Goal: Task Accomplishment & Management: Manage account settings

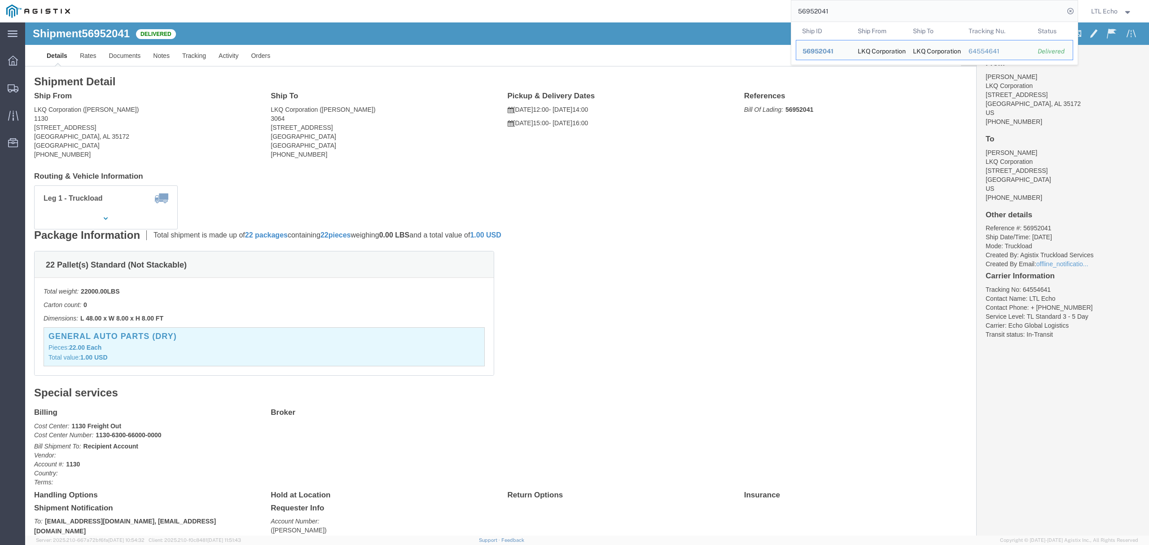
drag, startPoint x: 843, startPoint y: 13, endPoint x: 650, endPoint y: 15, distance: 193.0
click at [650, 15] on div "56952041 Ship ID Ship From Ship To Tracking Nu. Status Ship ID 56952041 Ship Fr…" at bounding box center [577, 11] width 1002 height 22
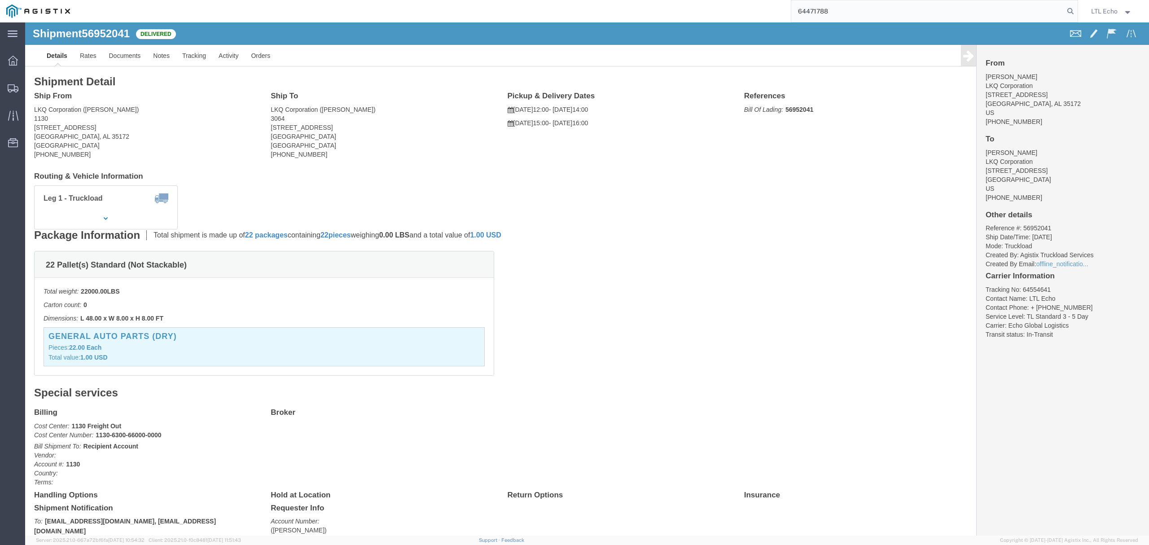
type input "64471788"
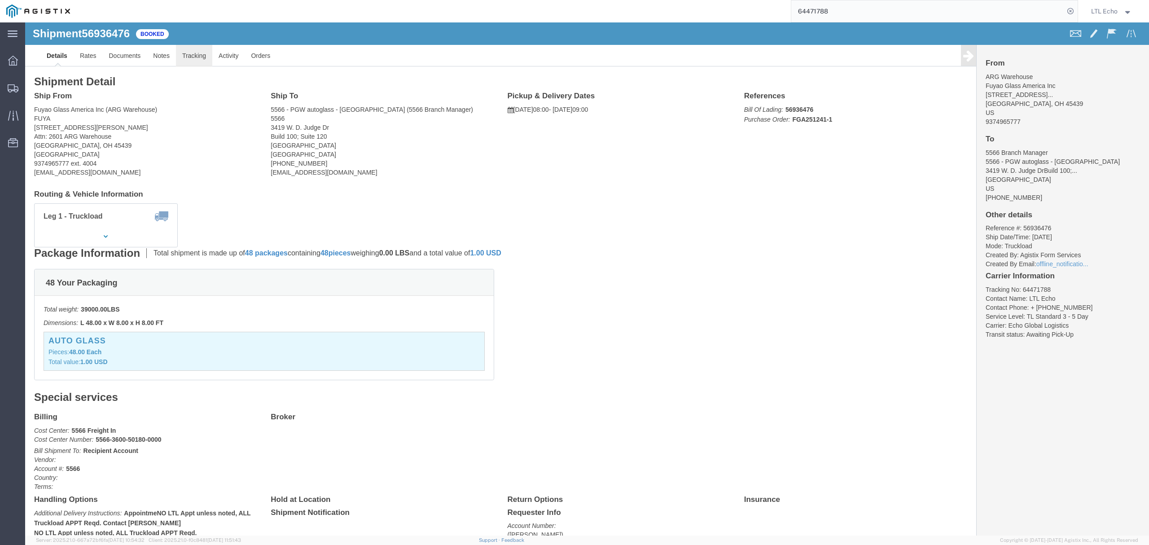
click link "Tracking"
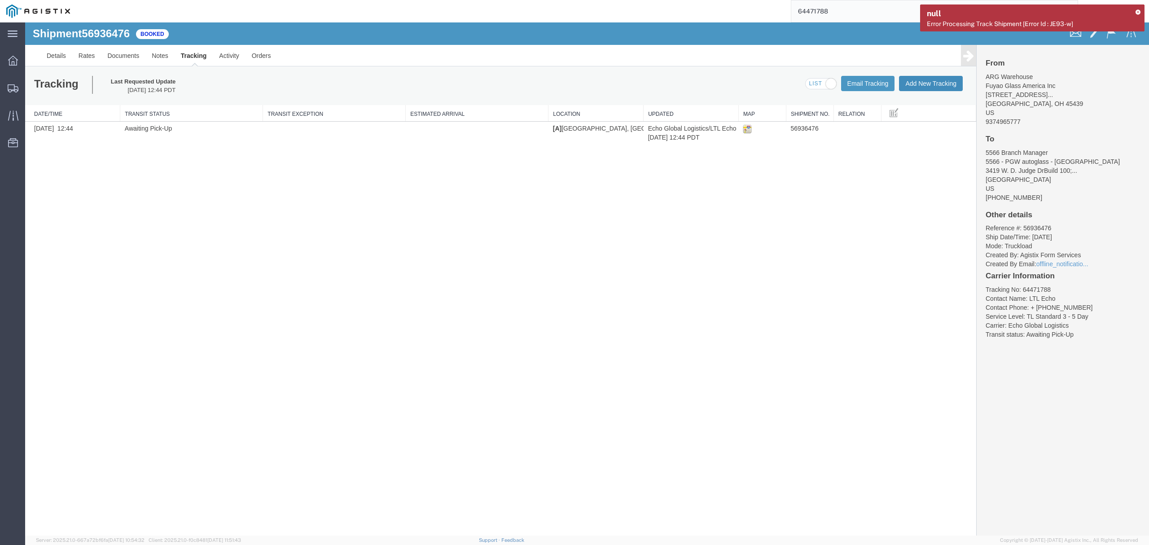
click at [923, 86] on button "Add New Tracking" at bounding box center [931, 83] width 64 height 15
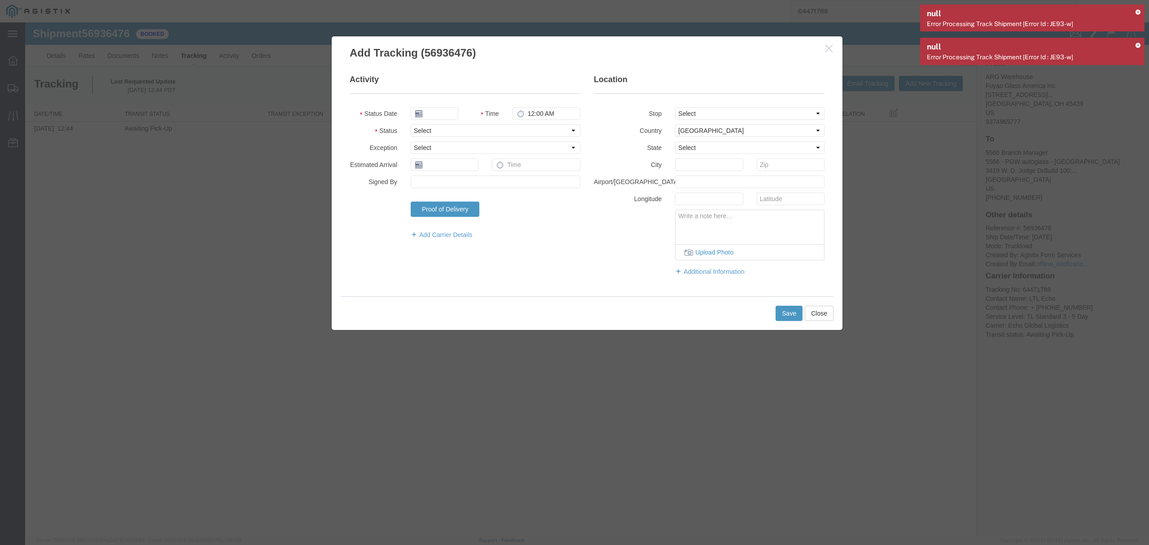
type input "[DATE]"
type input "5:00 PM"
click at [434, 133] on select "Select Arrival Notice Available Arrival Notice Imported Arrive at Delivery Loca…" at bounding box center [496, 130] width 170 height 13
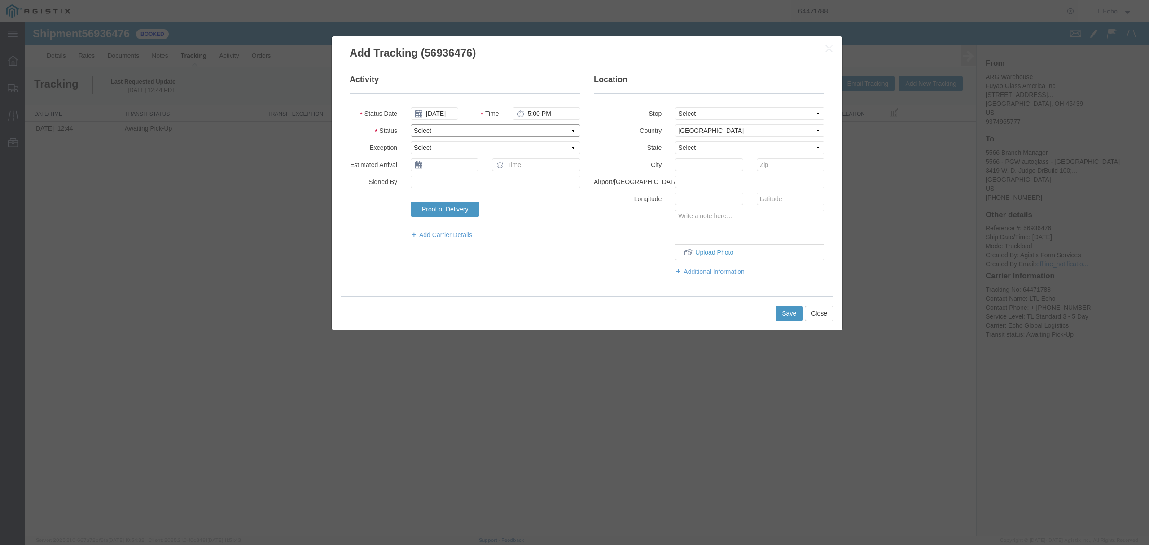
select select "DELIVRED"
click at [411, 124] on select "Select Arrival Notice Available Arrival Notice Imported Arrive at Delivery Loca…" at bounding box center [496, 130] width 170 height 13
click at [785, 311] on button "Save" at bounding box center [788, 313] width 27 height 15
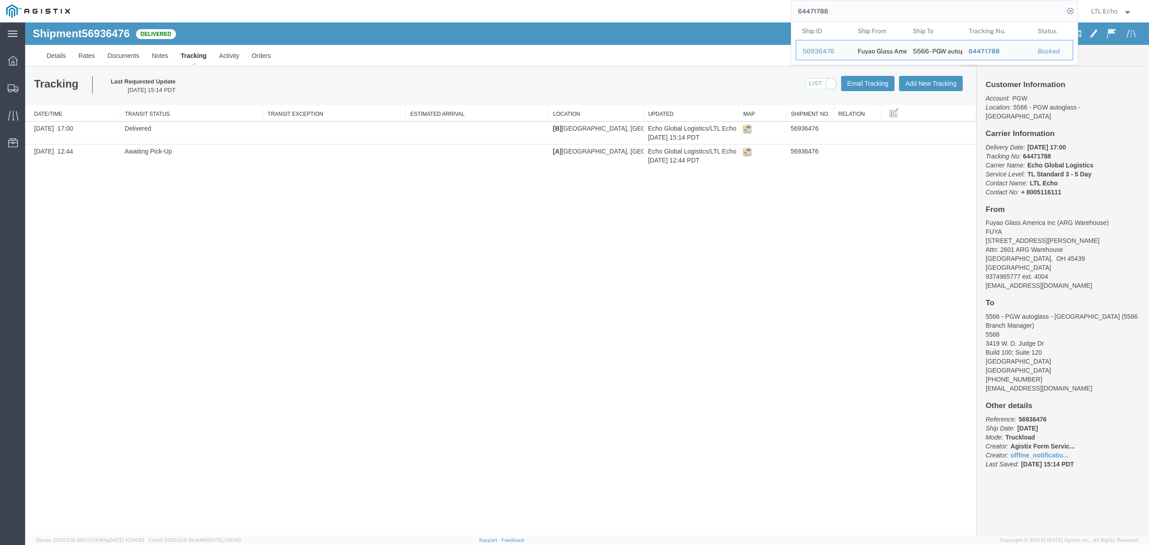
drag, startPoint x: 833, startPoint y: 14, endPoint x: 683, endPoint y: -1, distance: 151.1
click at [683, 0] on html "main_menu Created with Sketch. Collapse Menu Dashboard Shipments Traffic Resour…" at bounding box center [574, 272] width 1149 height 545
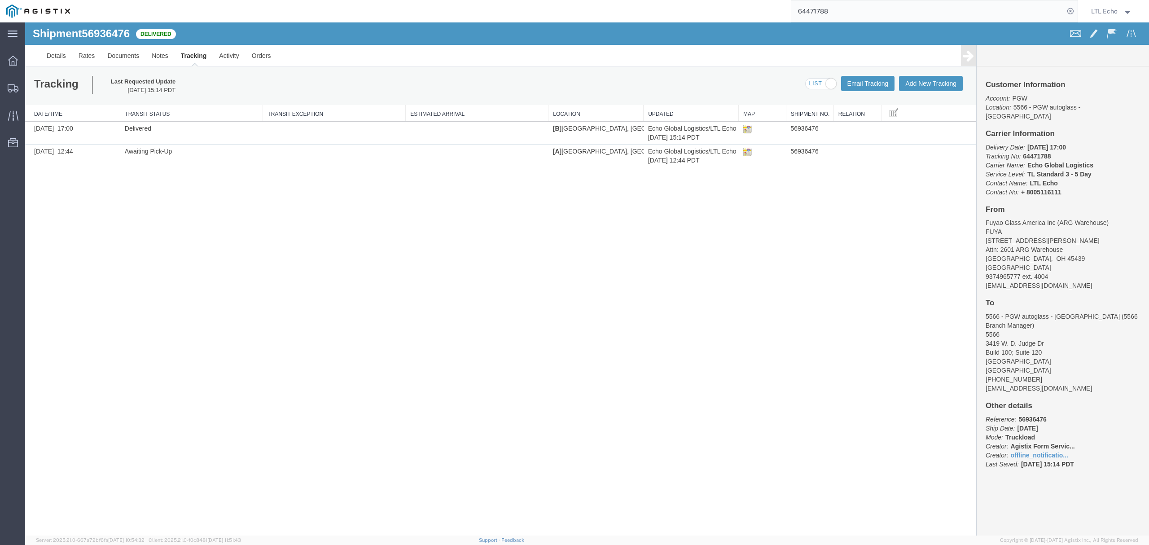
paste input "56983130"
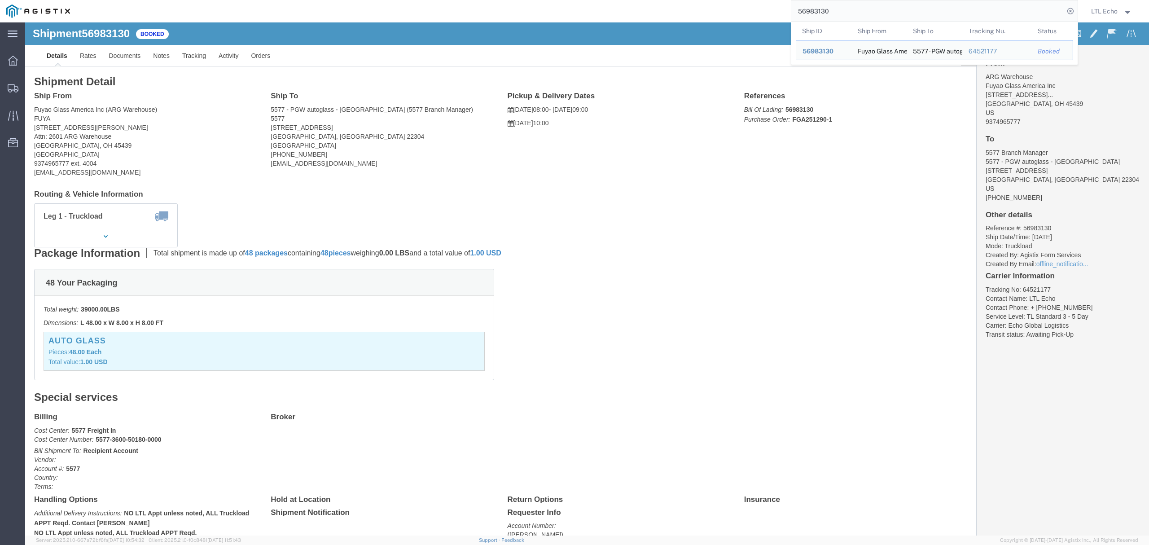
drag, startPoint x: 839, startPoint y: 9, endPoint x: 683, endPoint y: 8, distance: 156.6
click at [683, 8] on div "56983130 Ship ID Ship From Ship To Tracking Nu. Status Ship ID 56983130 Ship Fr…" at bounding box center [577, 11] width 1002 height 22
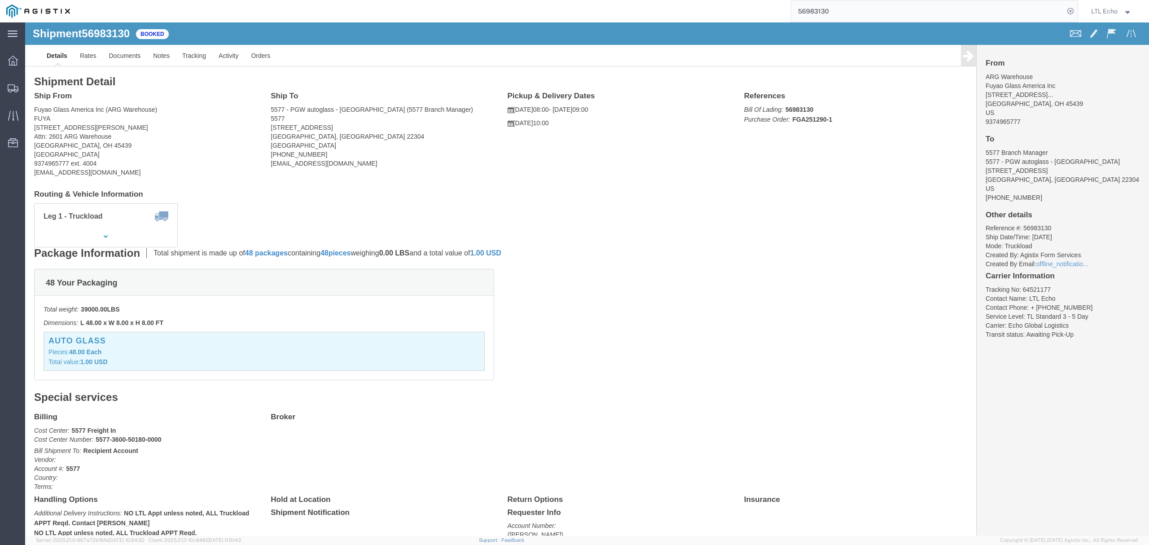
paste input "64521177"
type input "64521177"
click link "Tracking"
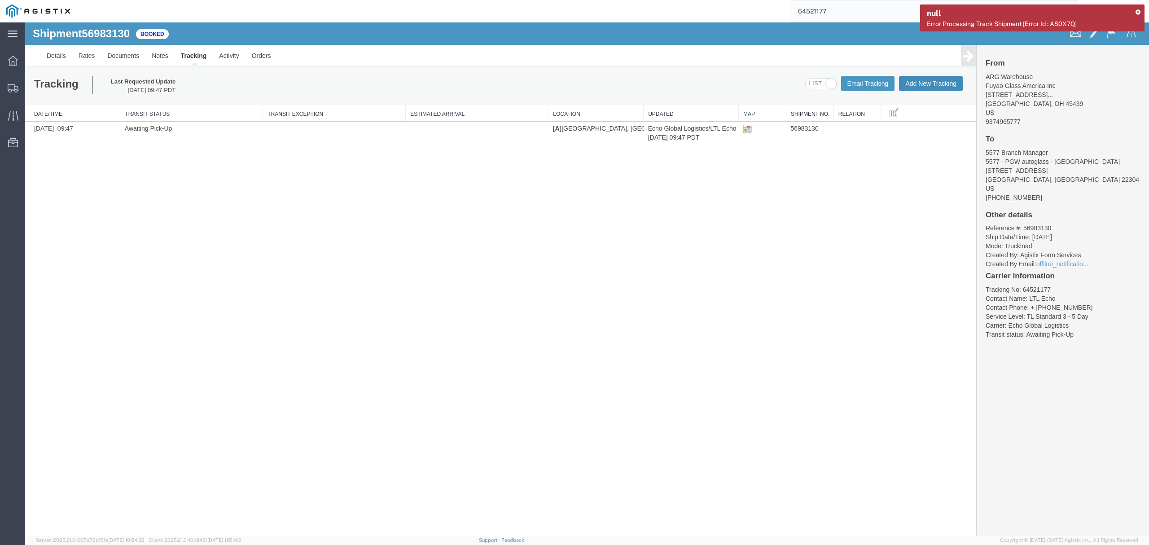
click at [919, 83] on button "Add New Tracking" at bounding box center [931, 83] width 64 height 15
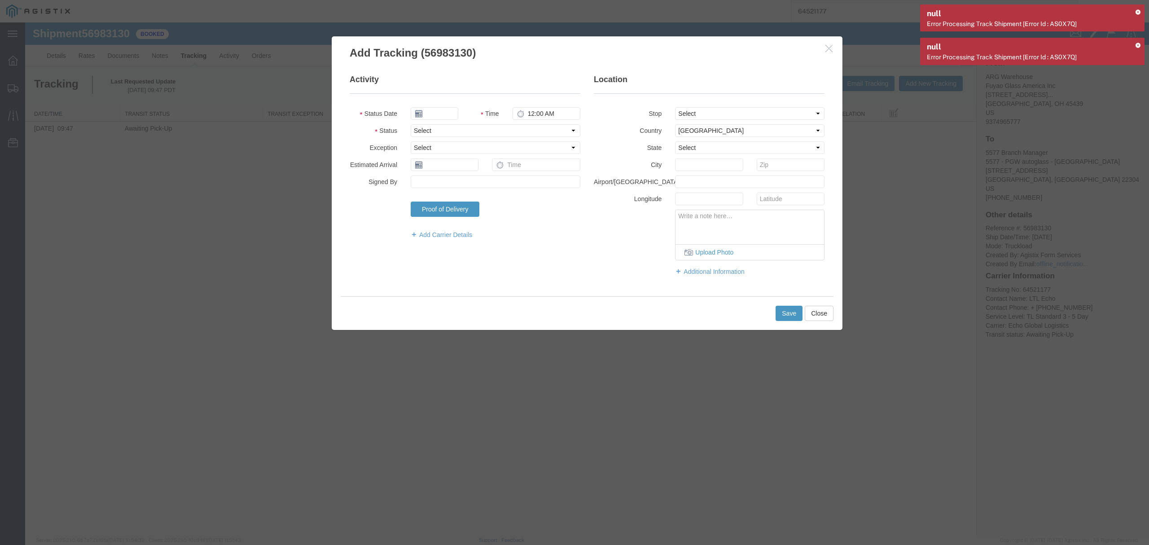
type input "[DATE]"
type input "5:00 PM"
click at [459, 133] on select "Select Arrival Notice Available Arrival Notice Imported Arrive at Delivery Loca…" at bounding box center [496, 130] width 170 height 13
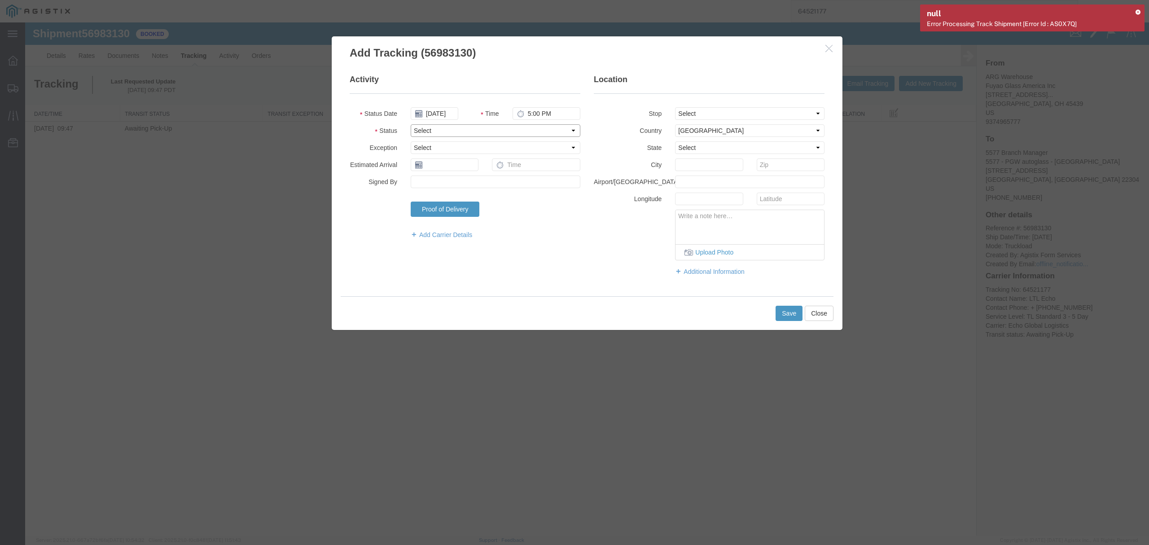
select select "PICKEDUP"
click at [411, 124] on select "Select Arrival Notice Available Arrival Notice Imported Arrive at Delivery Loca…" at bounding box center [496, 130] width 170 height 13
click at [432, 175] on fieldset "Activity Status Date [DATE] Time 5:00 PM Status Select Arrival Notice Available…" at bounding box center [465, 161] width 231 height 174
click at [433, 168] on input "text" at bounding box center [445, 164] width 68 height 13
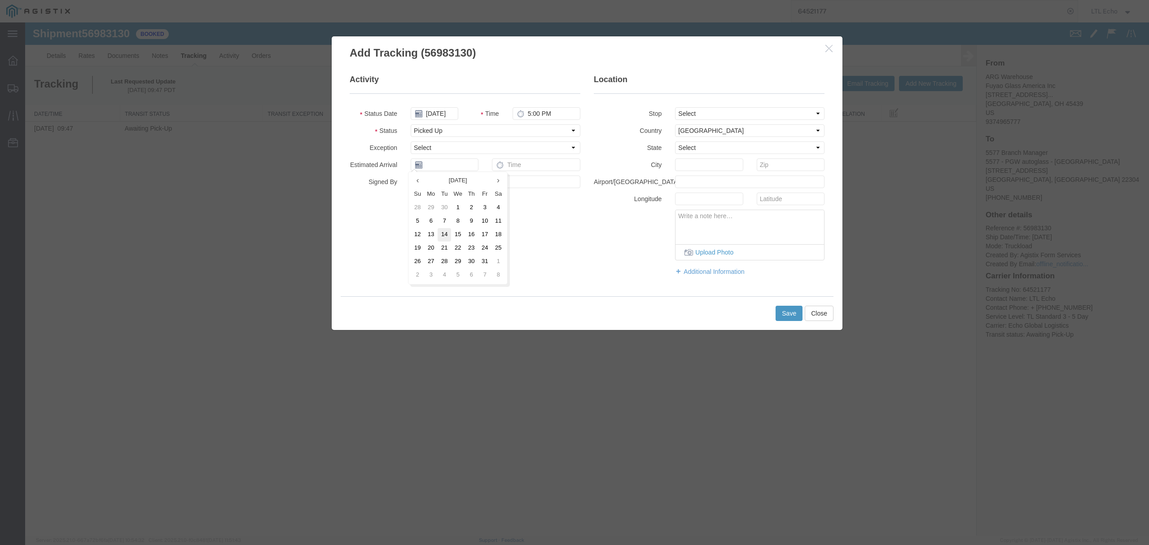
click at [443, 230] on td "14" at bounding box center [444, 234] width 13 height 13
type input "[DATE]"
click at [508, 166] on input "text" at bounding box center [536, 164] width 88 height 13
type input "10:00 AM"
click at [779, 313] on button "Save" at bounding box center [788, 313] width 27 height 15
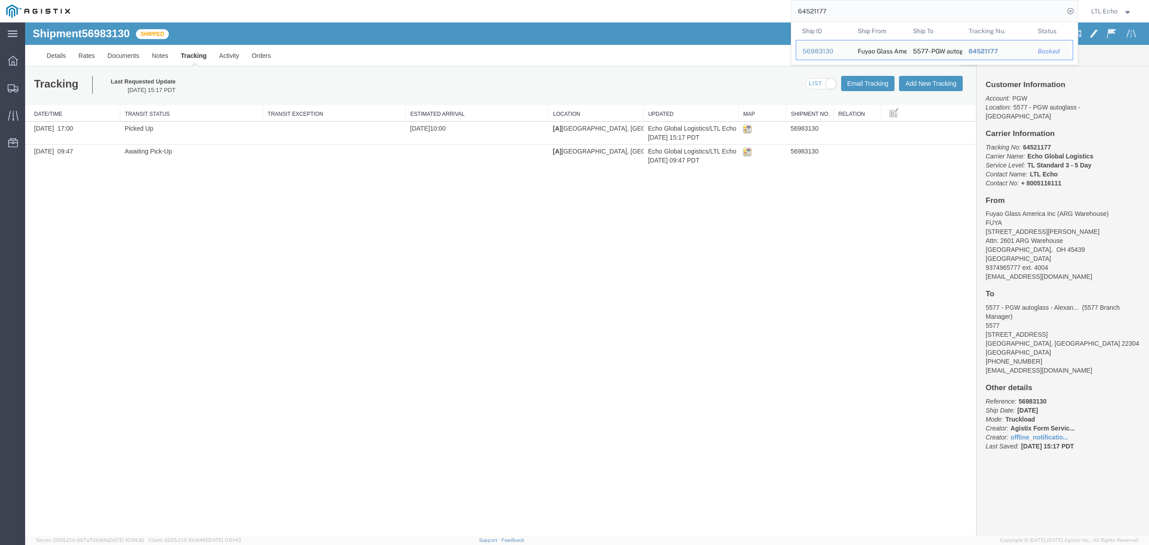
drag, startPoint x: 828, startPoint y: 13, endPoint x: 788, endPoint y: 17, distance: 40.5
click at [788, 17] on div "64521177 Ship ID Ship From Ship To Tracking Nu. Status Ship ID 56983130 Ship Fr…" at bounding box center [577, 11] width 1002 height 22
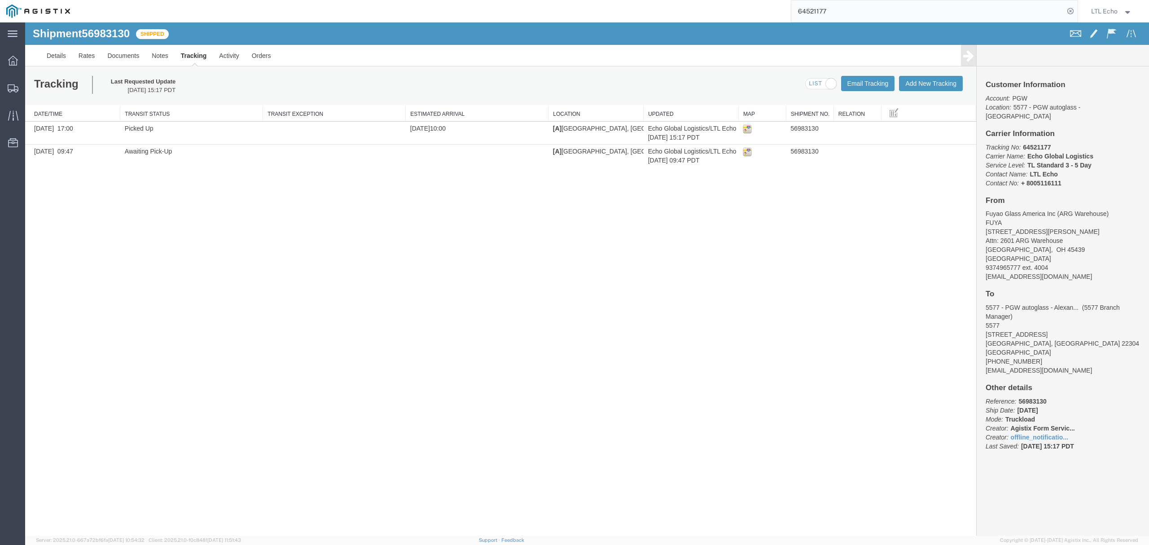
paste input "88148"
type input "64588148"
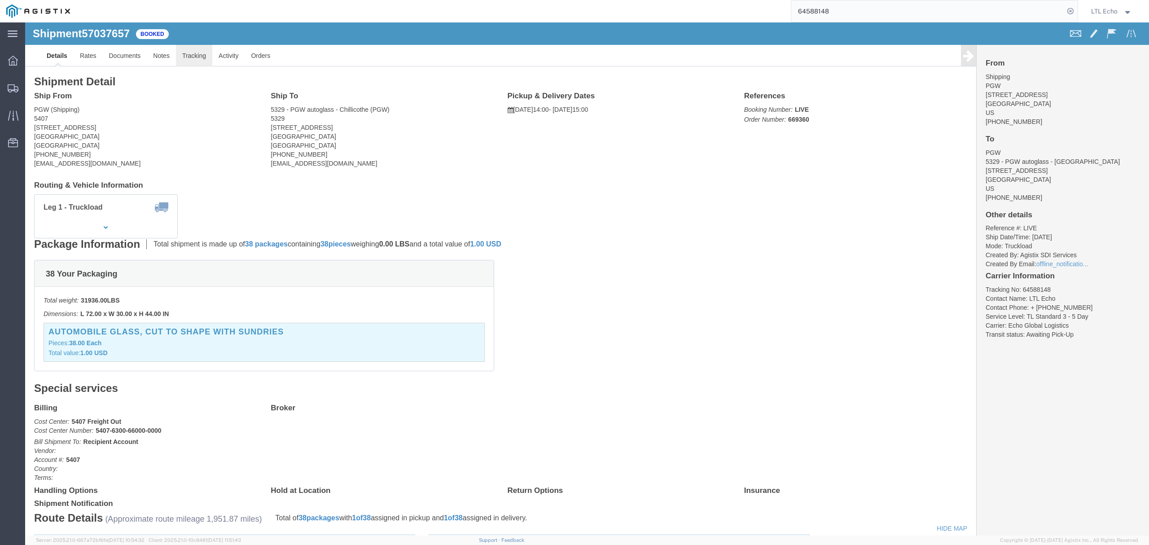
click link "Tracking"
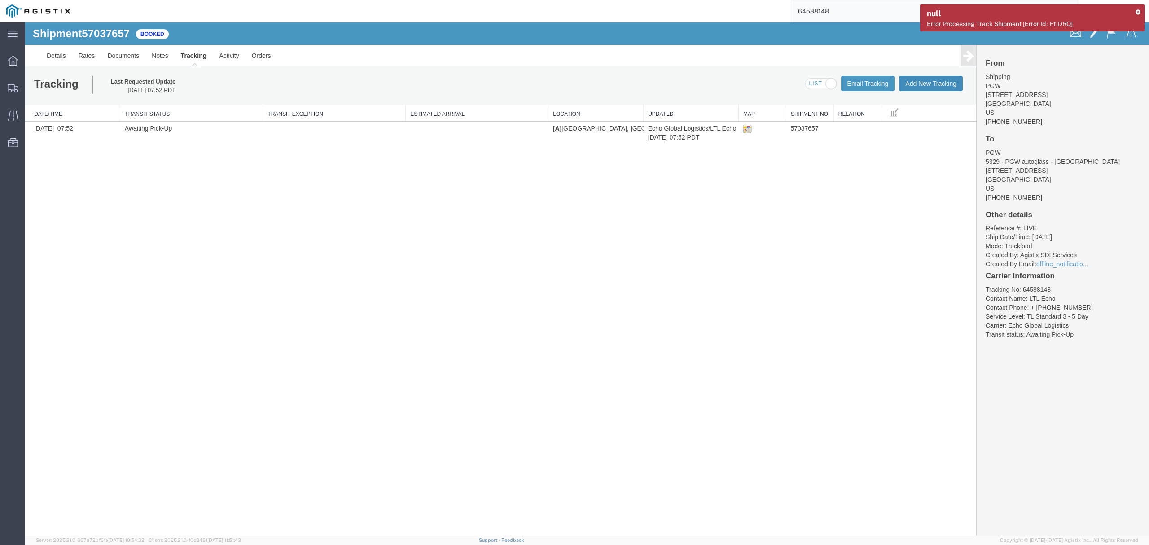
click at [914, 83] on button "Add New Tracking" at bounding box center [931, 83] width 64 height 15
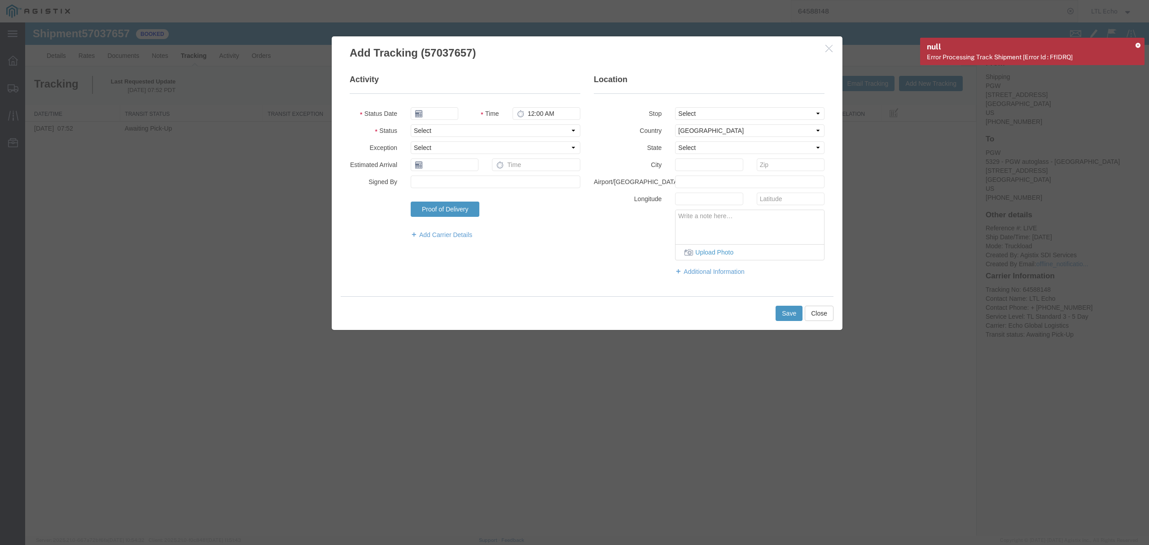
type input "[DATE]"
type input "5:00 PM"
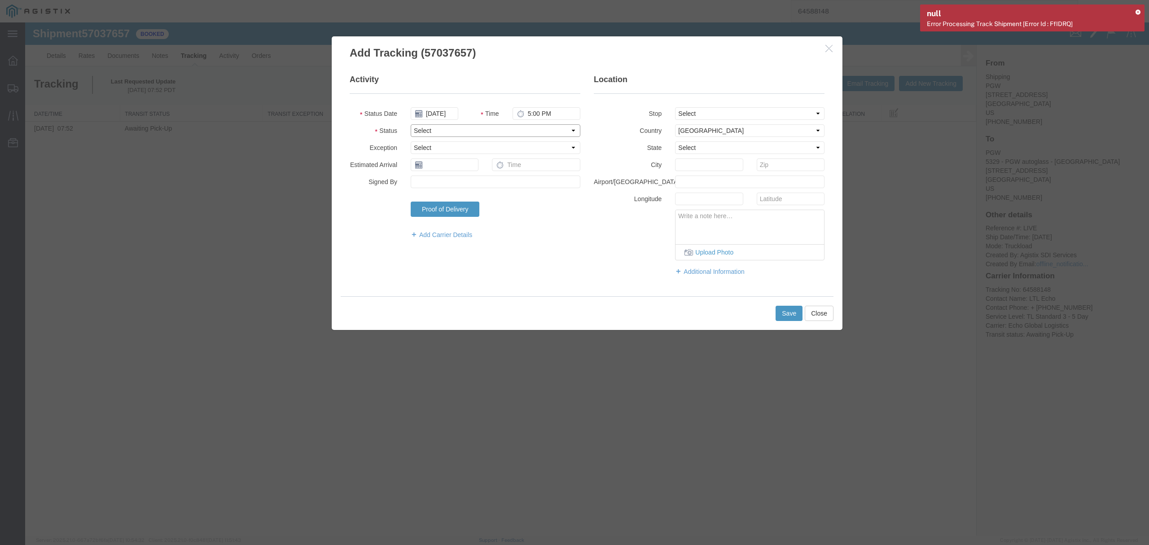
click at [446, 133] on select "Select Arrival Notice Available Arrival Notice Imported Arrive at Delivery Loca…" at bounding box center [496, 130] width 170 height 13
select select "PICKEDUP"
click at [411, 124] on select "Select Arrival Notice Available Arrival Notice Imported Arrive at Delivery Loca…" at bounding box center [496, 130] width 170 height 13
click at [433, 162] on input "text" at bounding box center [445, 164] width 68 height 13
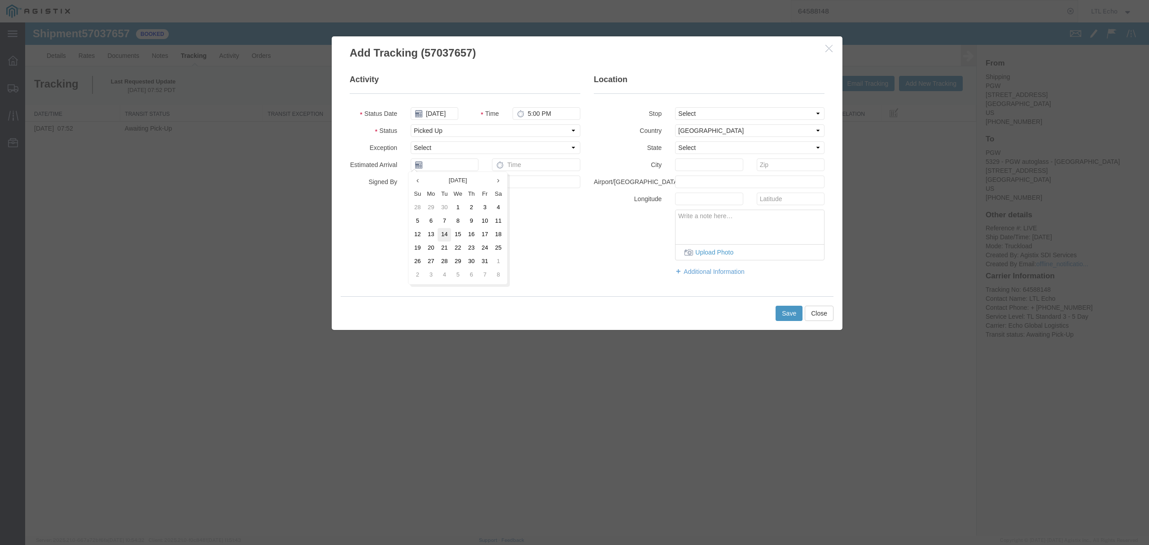
click at [446, 232] on td "14" at bounding box center [444, 234] width 13 height 13
type input "[DATE]"
click at [786, 314] on button "Save" at bounding box center [788, 313] width 27 height 15
